Goal: Information Seeking & Learning: Find specific fact

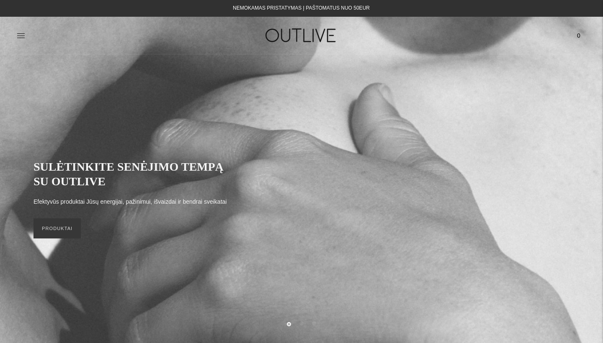
click at [19, 41] on link at bounding box center [21, 35] width 8 height 18
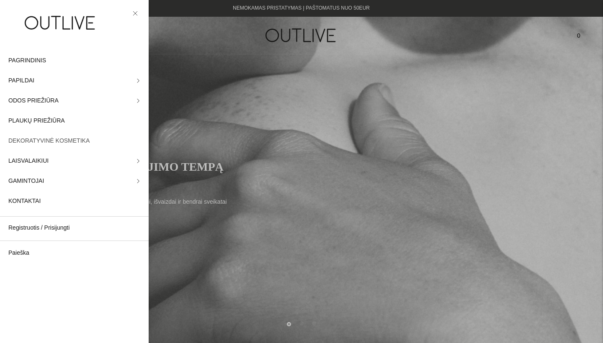
click at [68, 139] on span "DEKORATYVINĖ KOSMETIKA" at bounding box center [48, 141] width 81 height 10
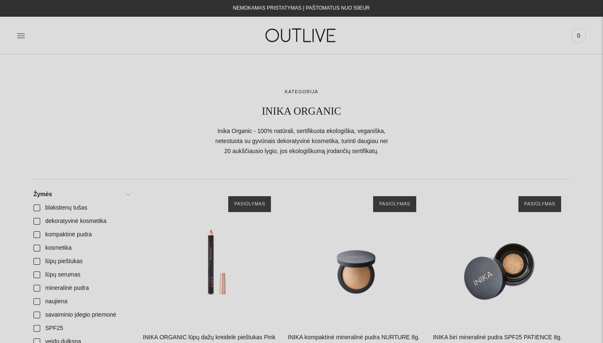
click at [26, 34] on div at bounding box center [112, 35] width 190 height 29
click at [21, 36] on icon at bounding box center [21, 35] width 8 height 8
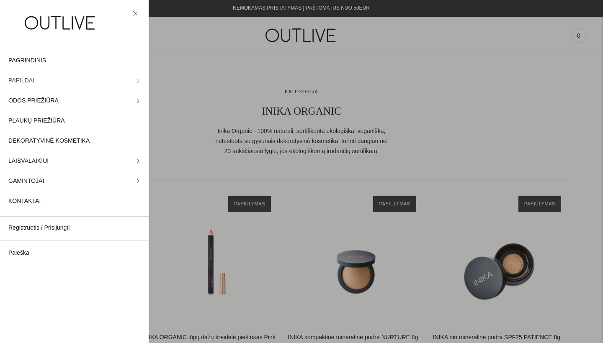
click at [136, 80] on link "PAPILDAI" at bounding box center [74, 81] width 149 height 20
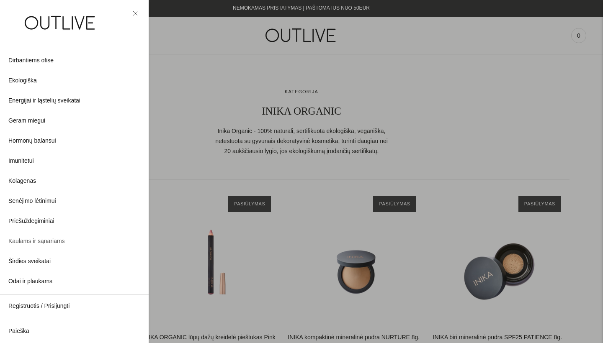
scroll to position [66, 0]
click at [28, 221] on span "Priešuždegiminiai" at bounding box center [31, 222] width 46 height 10
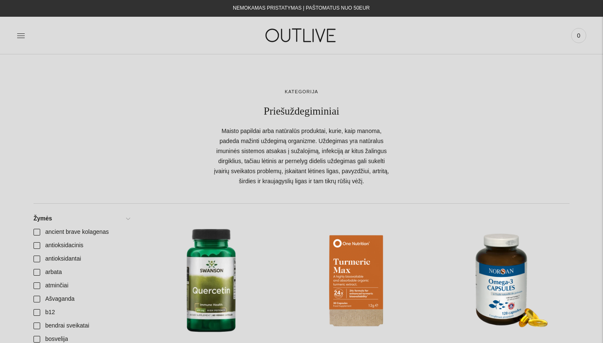
scroll to position [116, 0]
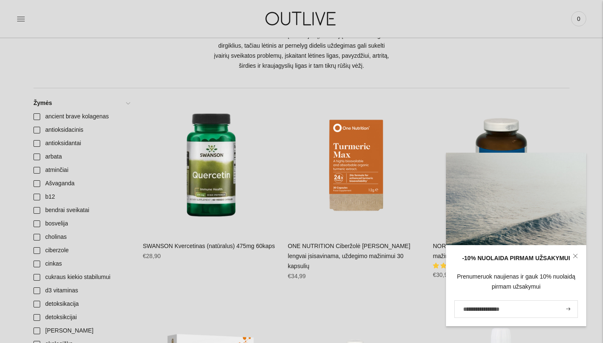
click at [575, 255] on icon at bounding box center [575, 256] width 5 height 5
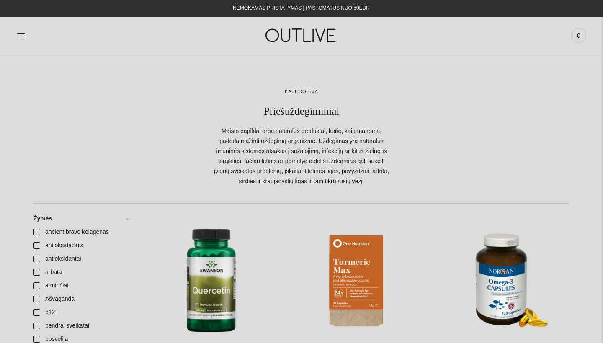
scroll to position [0, 0]
click at [19, 35] on icon at bounding box center [21, 35] width 8 height 8
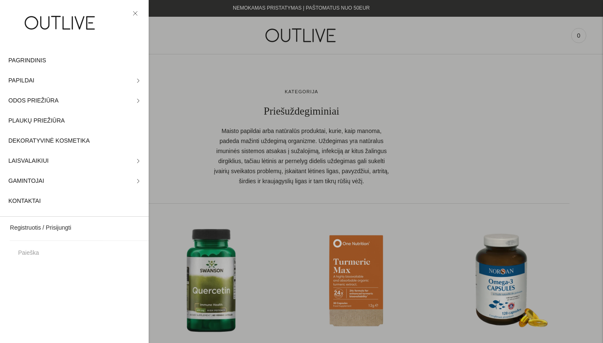
click at [190, 66] on div at bounding box center [301, 171] width 603 height 343
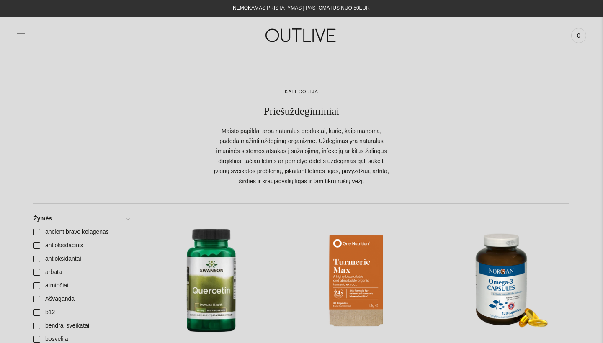
click at [22, 33] on icon at bounding box center [21, 35] width 8 height 8
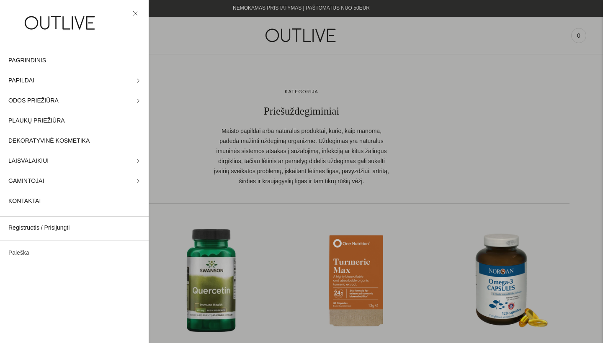
click at [16, 253] on link "Paieška" at bounding box center [74, 253] width 149 height 20
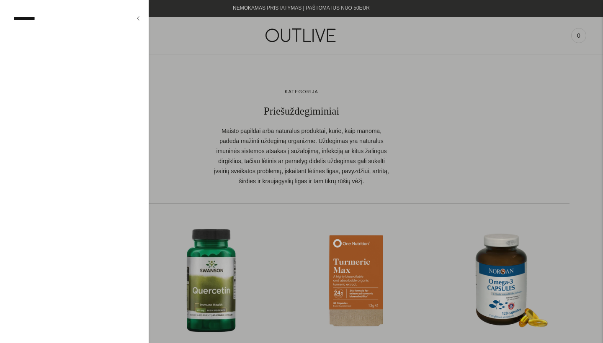
type input "**********"
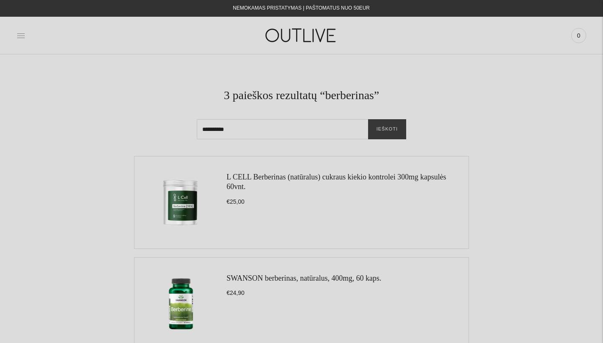
click at [20, 33] on icon at bounding box center [21, 35] width 8 height 8
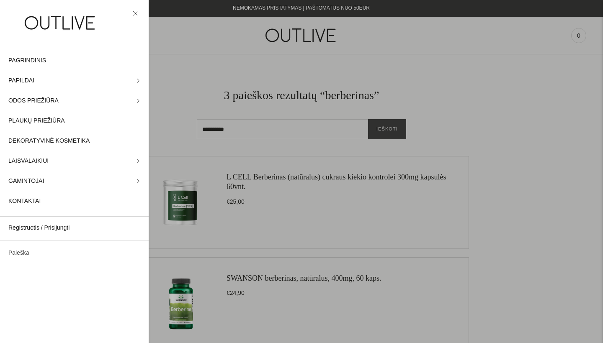
click at [28, 250] on link "Paieška" at bounding box center [74, 253] width 149 height 20
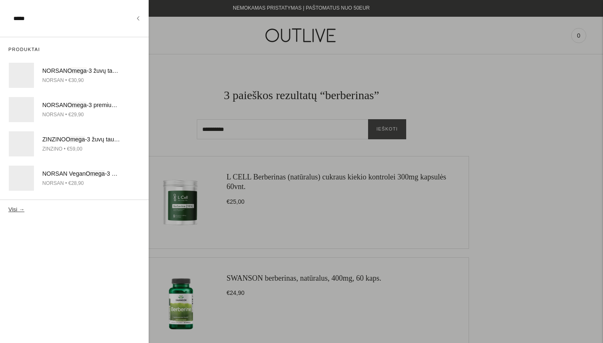
type input "*****"
click at [15, 208] on button "Visi →" at bounding box center [16, 209] width 16 height 6
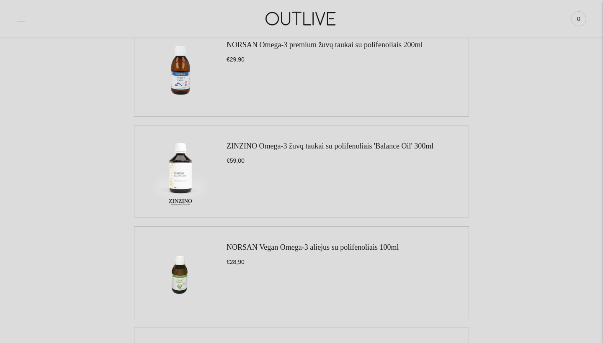
scroll to position [301, 0]
